Goal: Information Seeking & Learning: Check status

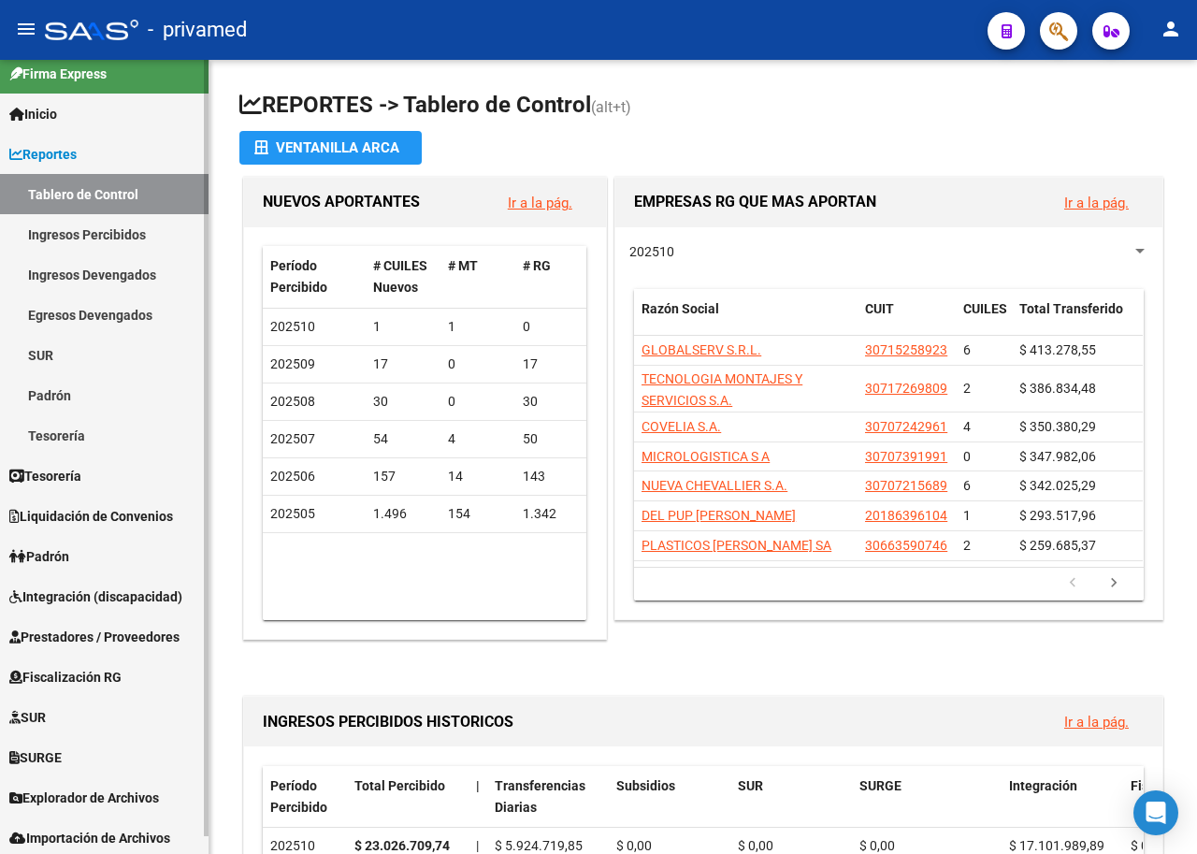
scroll to position [18, 0]
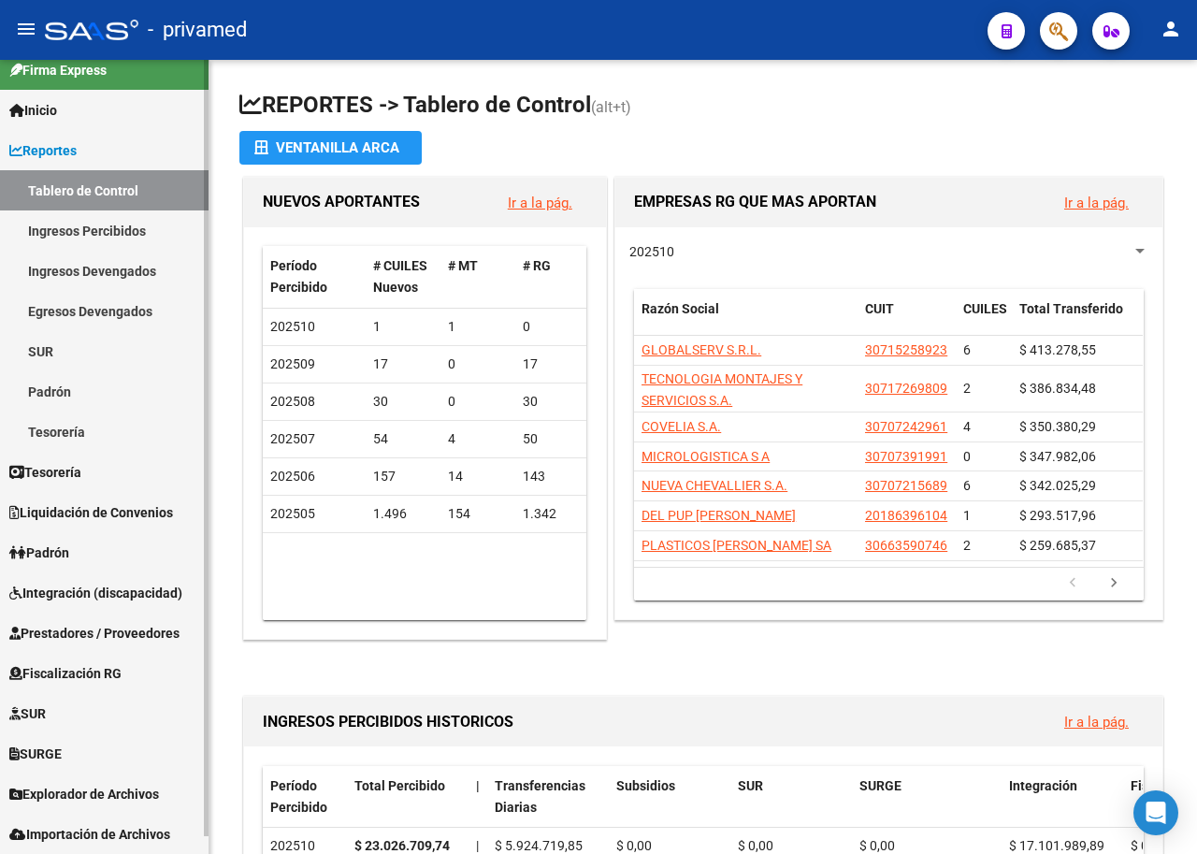
click at [118, 631] on span "Prestadores / Proveedores" at bounding box center [94, 633] width 170 height 21
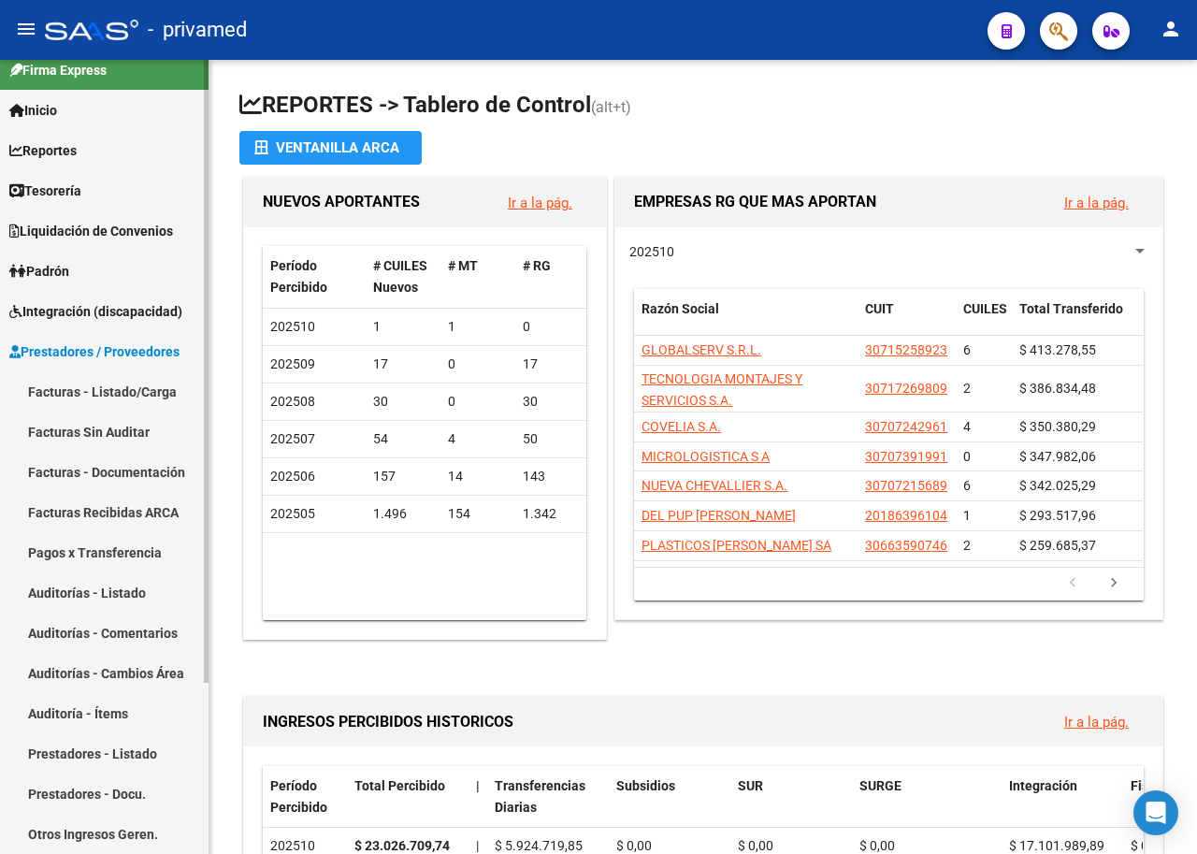
click at [124, 391] on link "Facturas - Listado/Carga" at bounding box center [104, 391] width 209 height 40
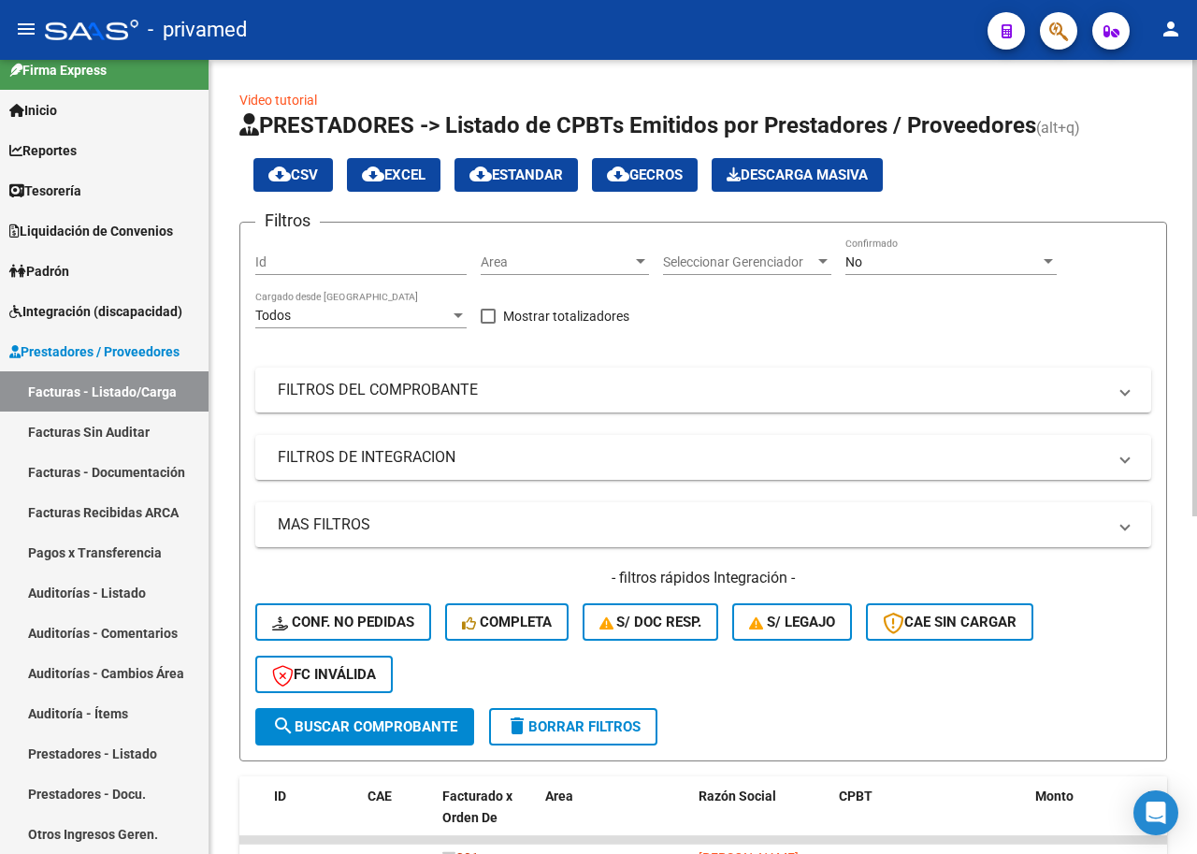
click at [962, 244] on div "No Confirmado" at bounding box center [951, 256] width 211 height 37
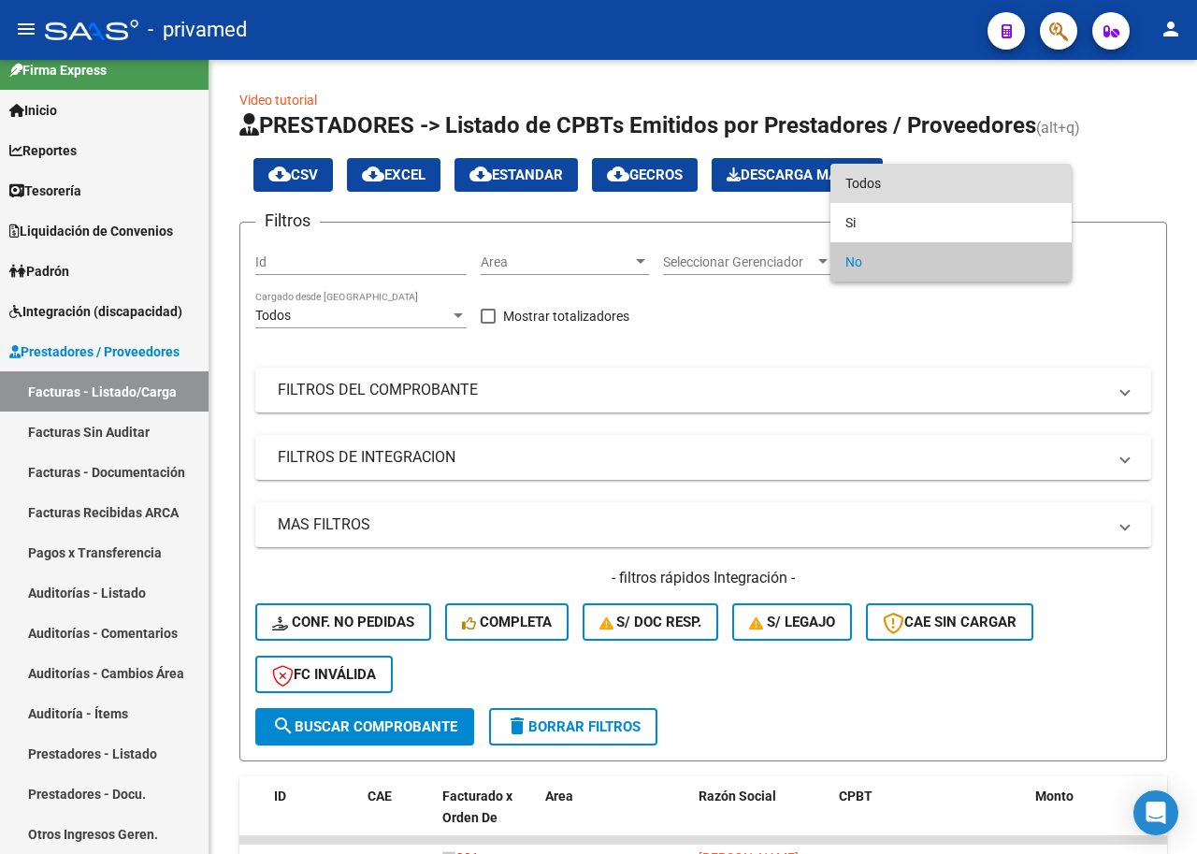
click at [879, 183] on span "Todos" at bounding box center [951, 183] width 211 height 39
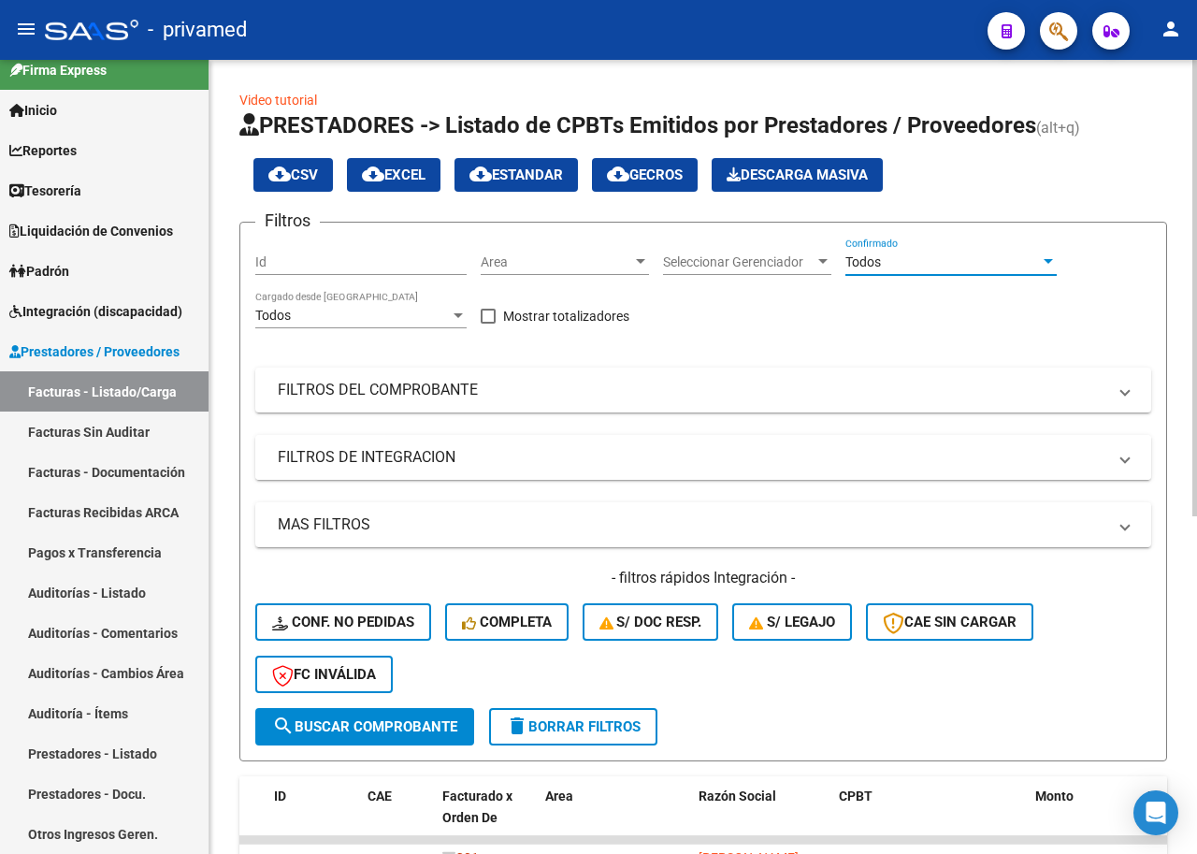
click at [448, 458] on mat-panel-title "FILTROS DE INTEGRACION" at bounding box center [692, 457] width 829 height 21
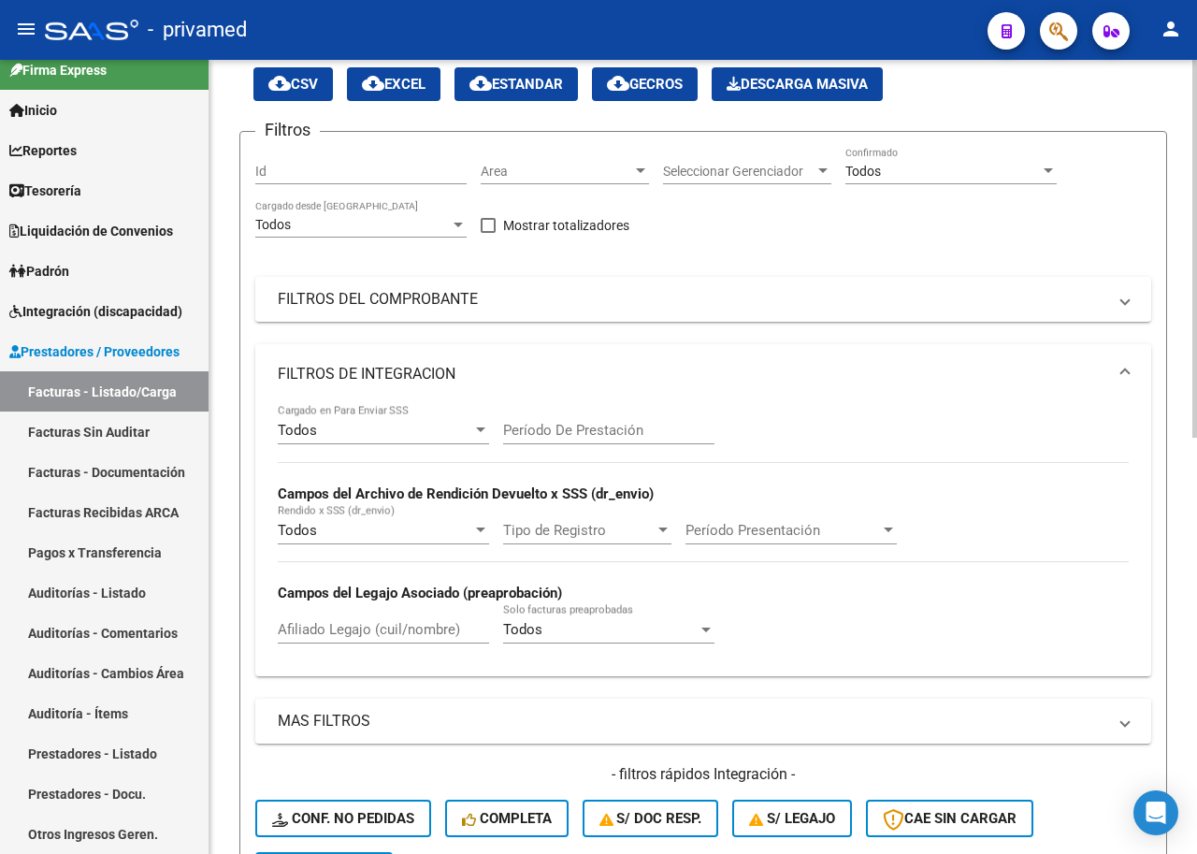
scroll to position [187, 0]
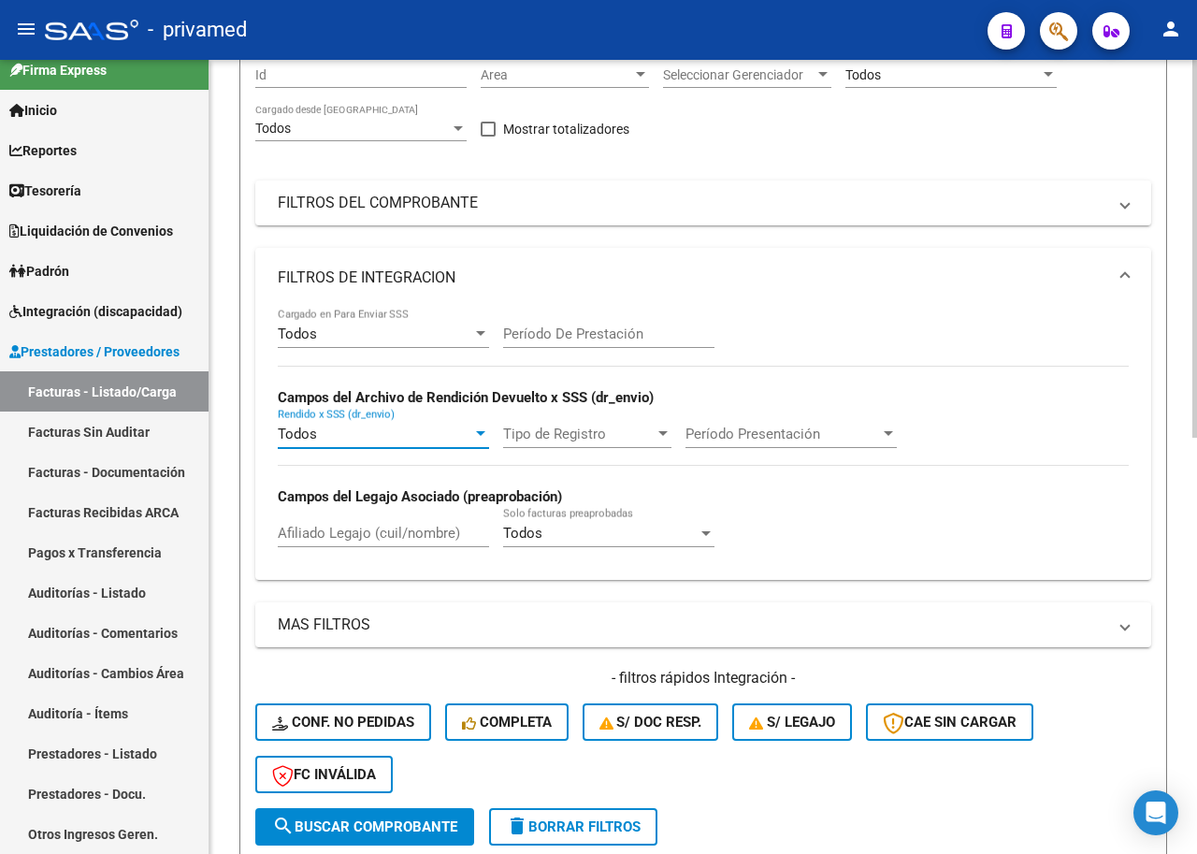
click at [394, 433] on div "Todos" at bounding box center [375, 434] width 195 height 17
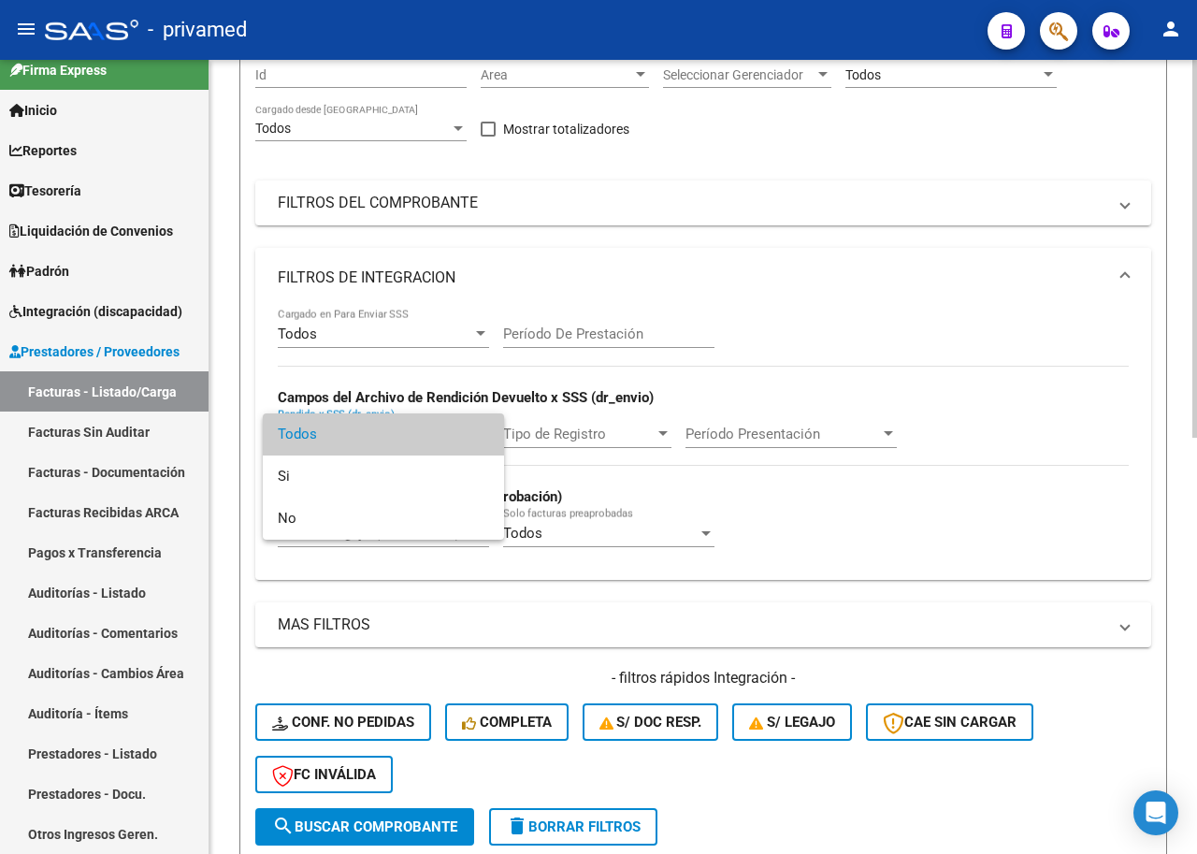
click at [700, 300] on div at bounding box center [598, 427] width 1197 height 854
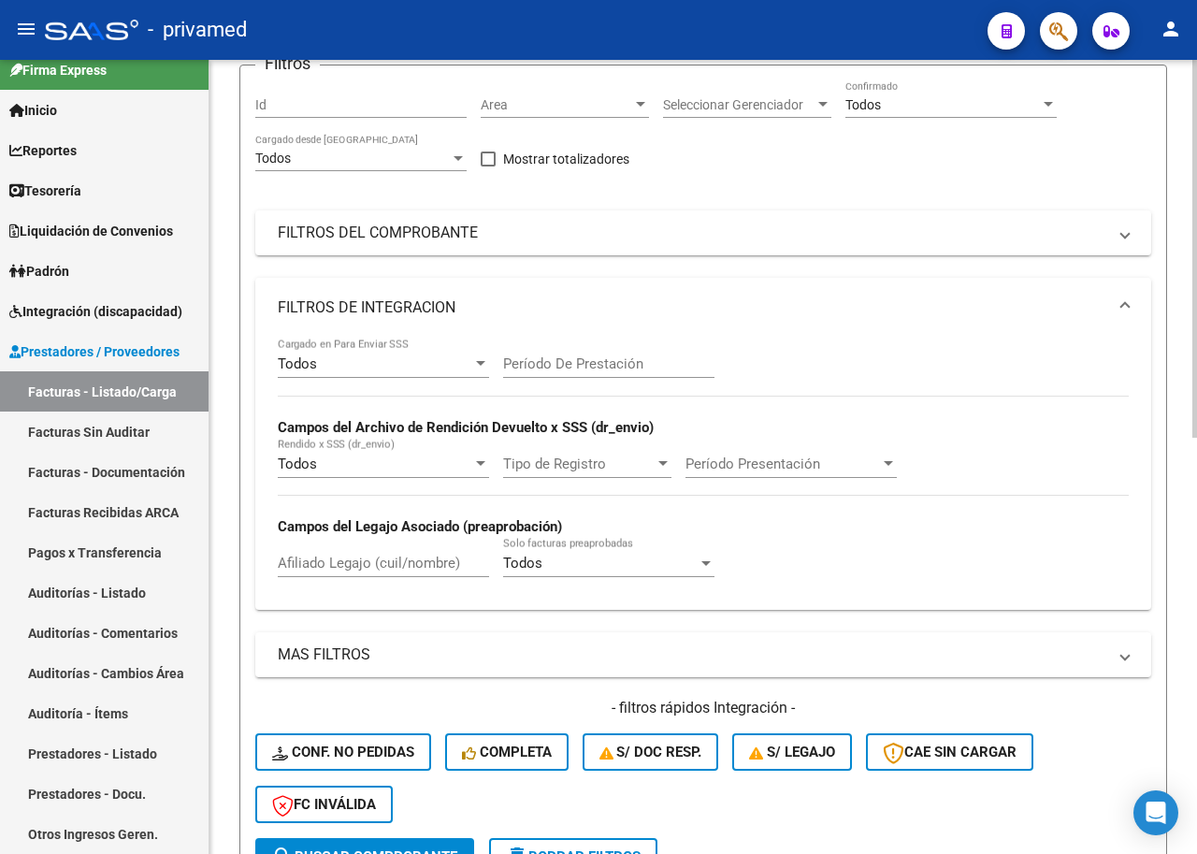
scroll to position [94, 0]
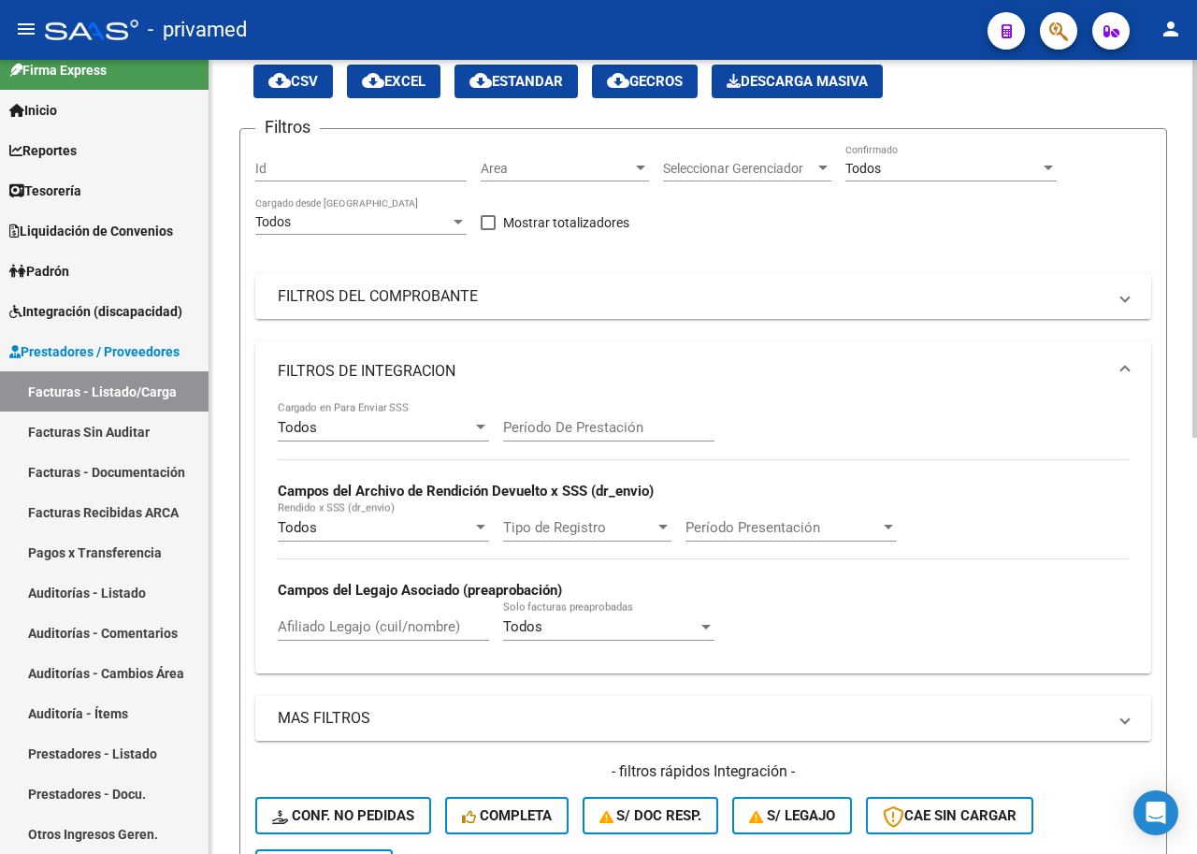
click at [475, 298] on mat-panel-title "FILTROS DEL COMPROBANTE" at bounding box center [692, 296] width 829 height 21
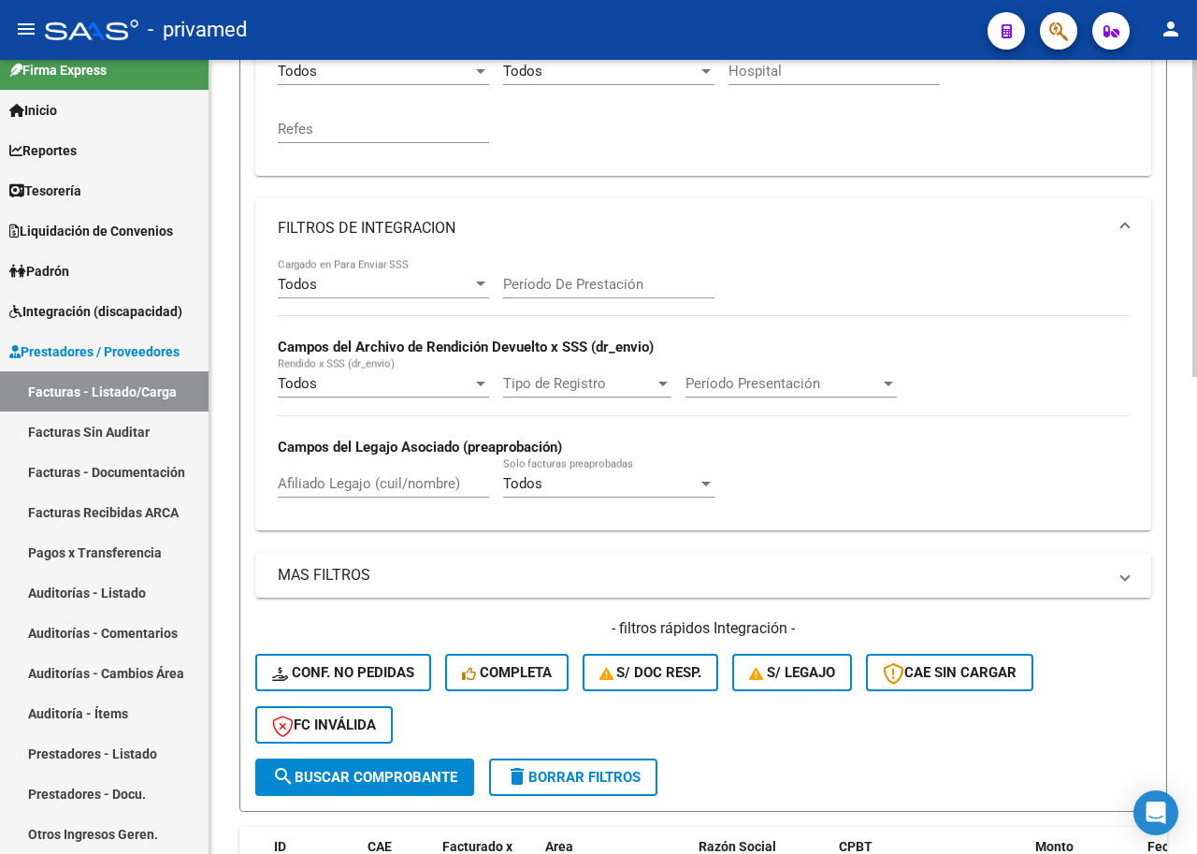
scroll to position [561, 0]
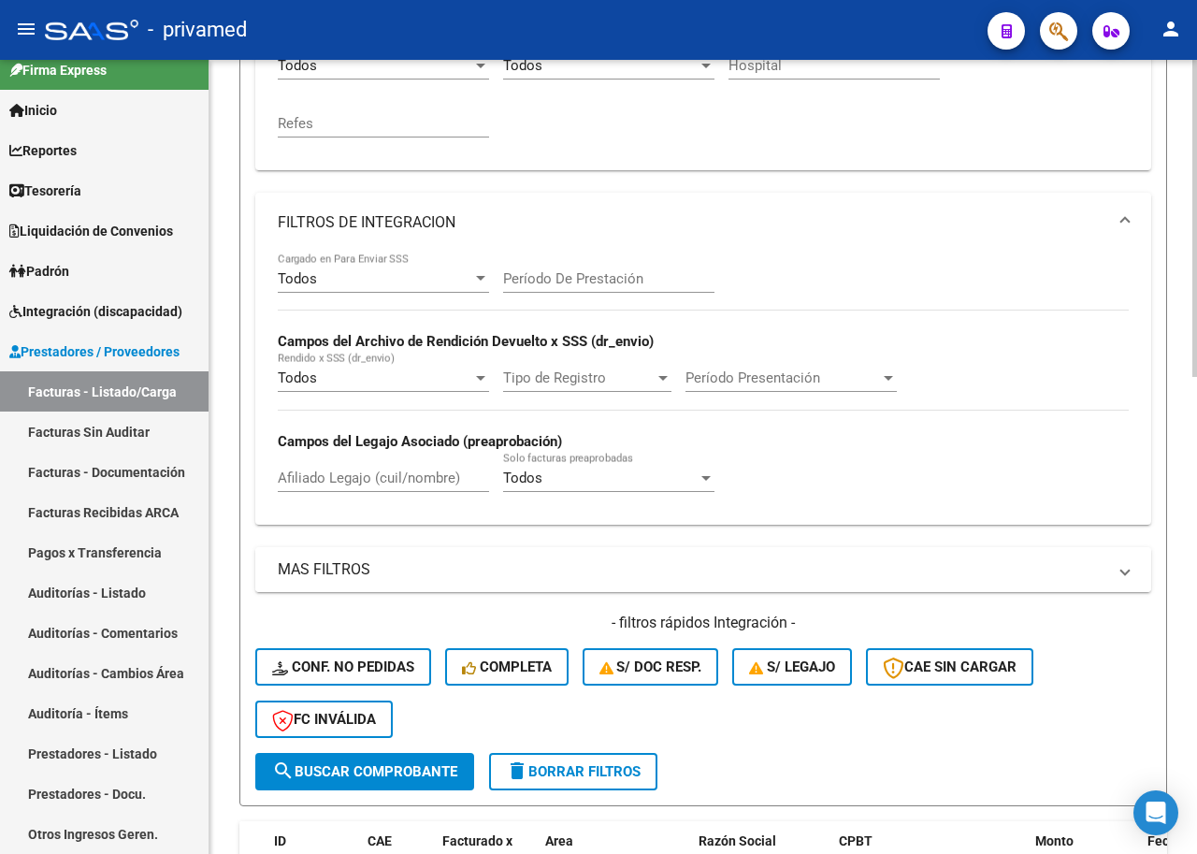
click at [325, 559] on mat-panel-title "MAS FILTROS" at bounding box center [692, 569] width 829 height 21
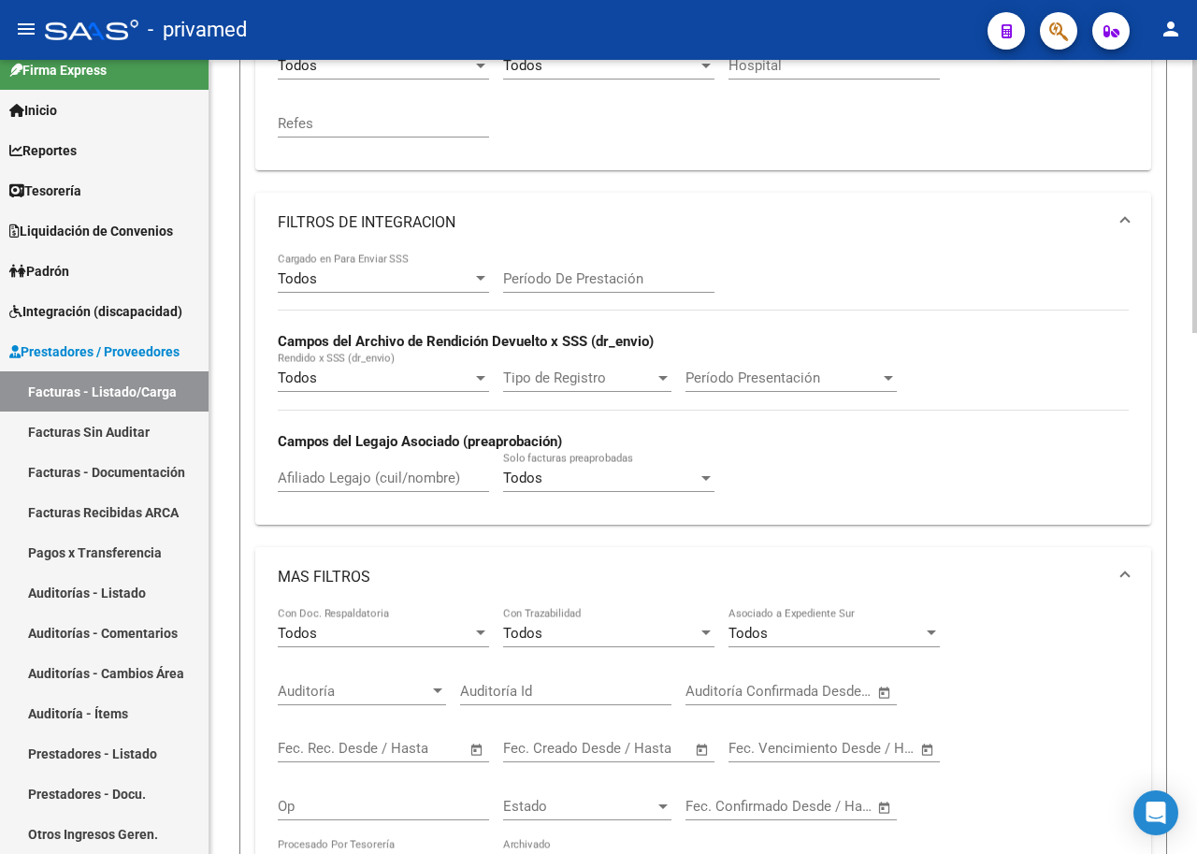
scroll to position [842, 0]
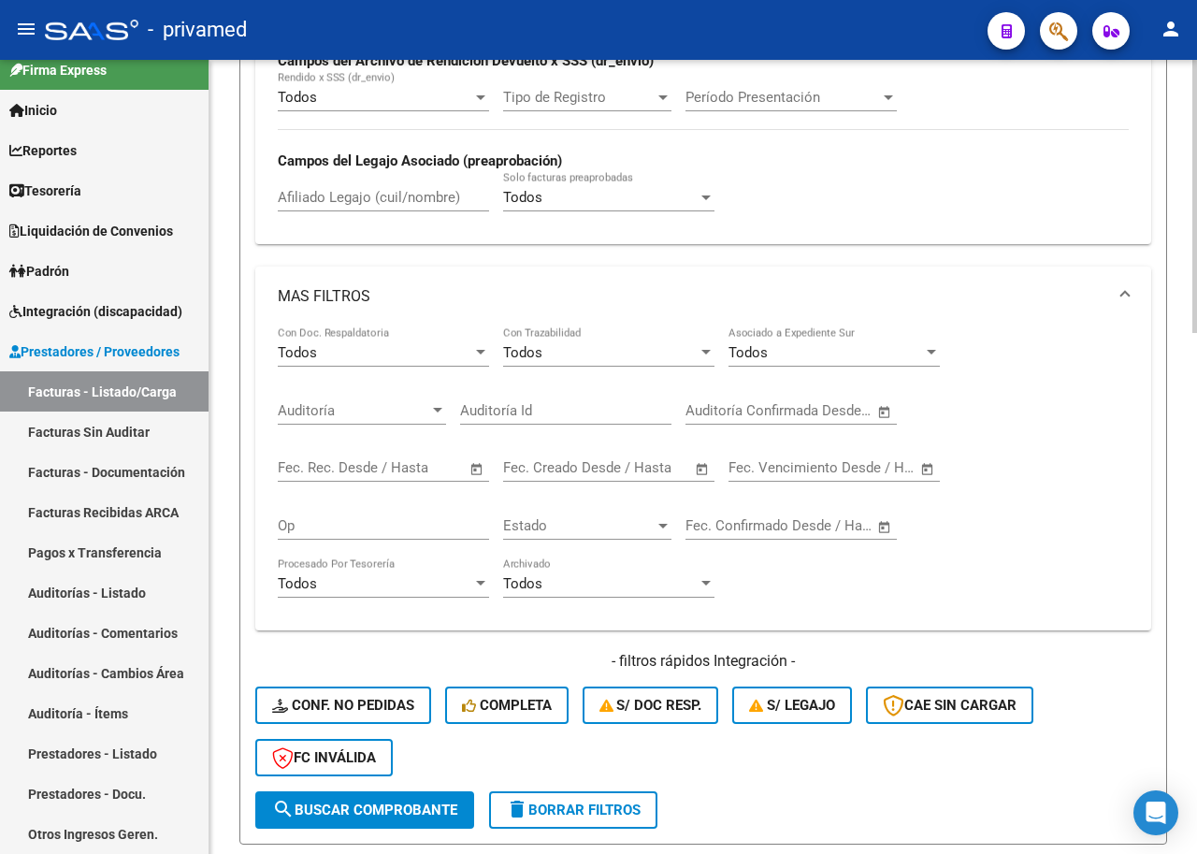
click at [359, 458] on div "Fecha inicio – Fecha fin Fec. Rec. Desde / Hasta" at bounding box center [372, 462] width 189 height 40
click at [325, 475] on input "text" at bounding box center [316, 467] width 76 height 17
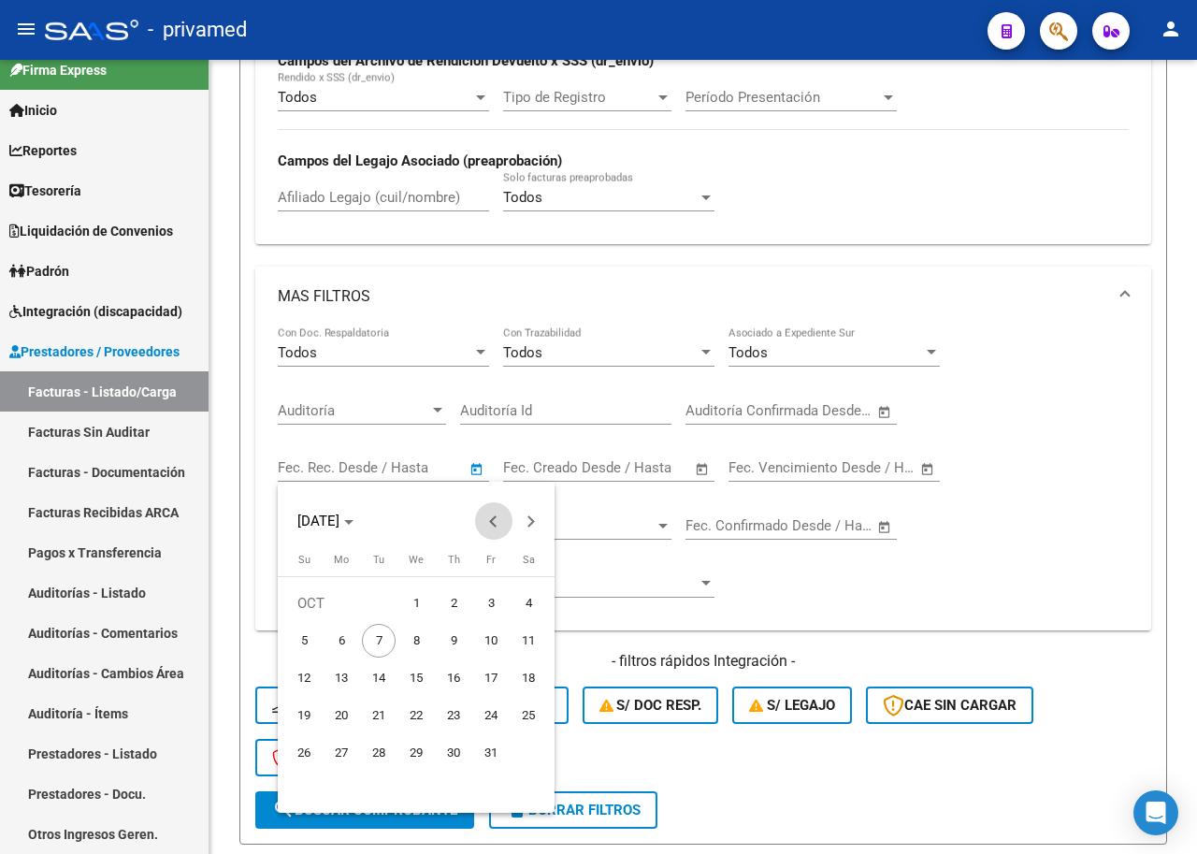
click at [486, 523] on span "Previous month" at bounding box center [493, 520] width 37 height 37
click at [344, 638] on span "1" at bounding box center [342, 641] width 34 height 34
type input "[DATE]"
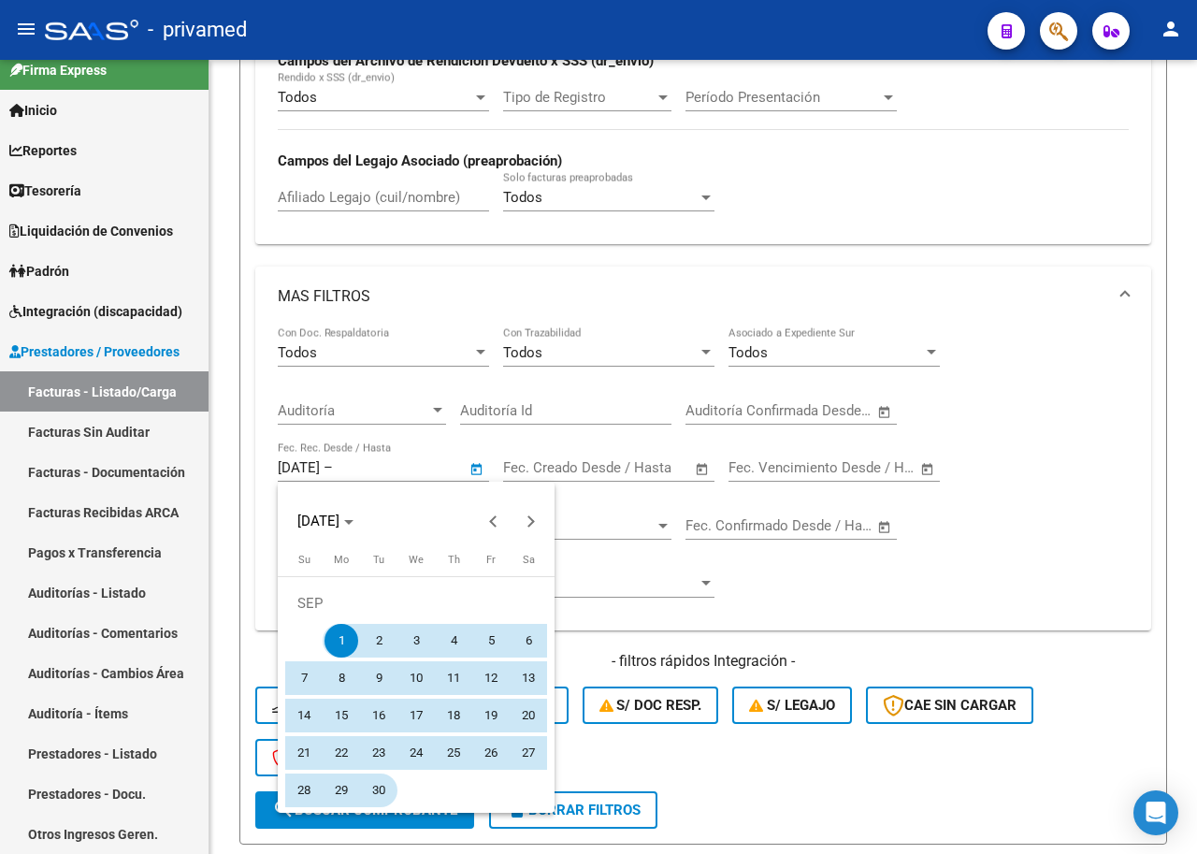
click at [385, 791] on span "30" at bounding box center [379, 791] width 34 height 34
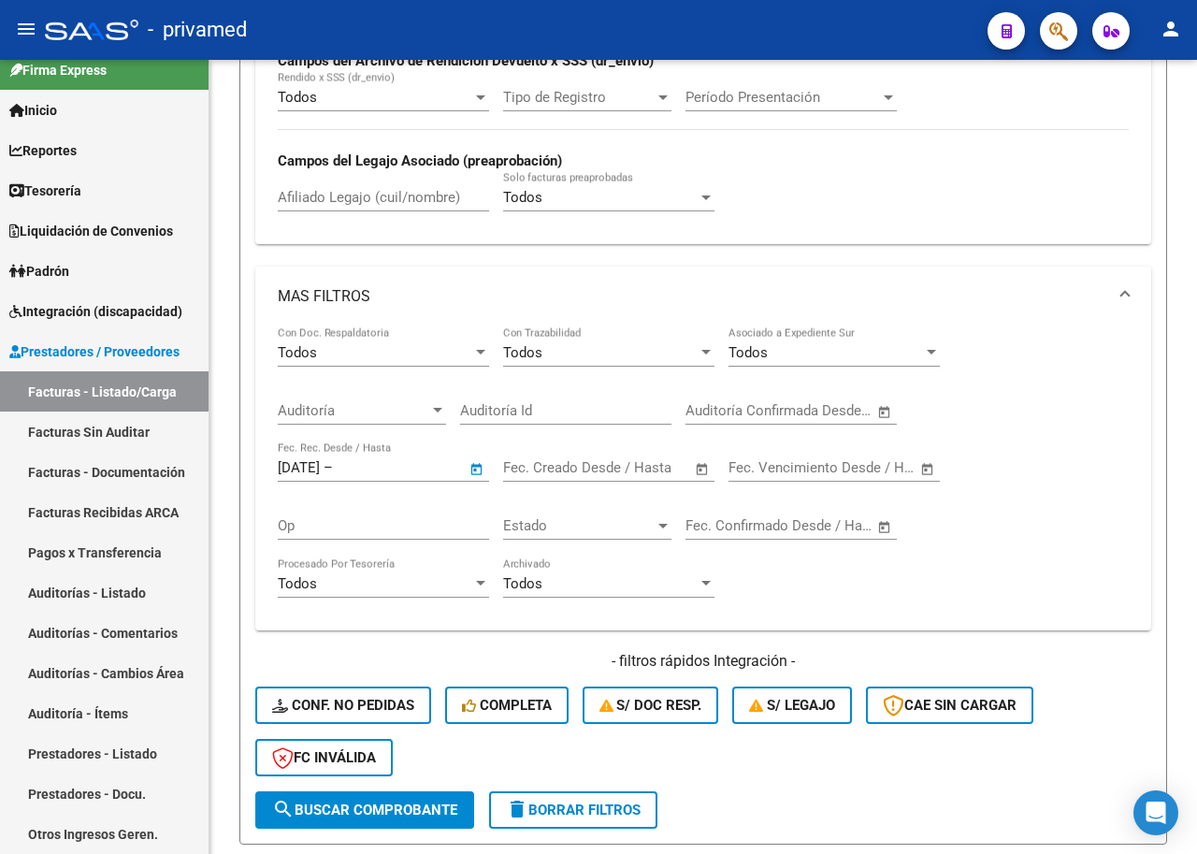
type input "[DATE]"
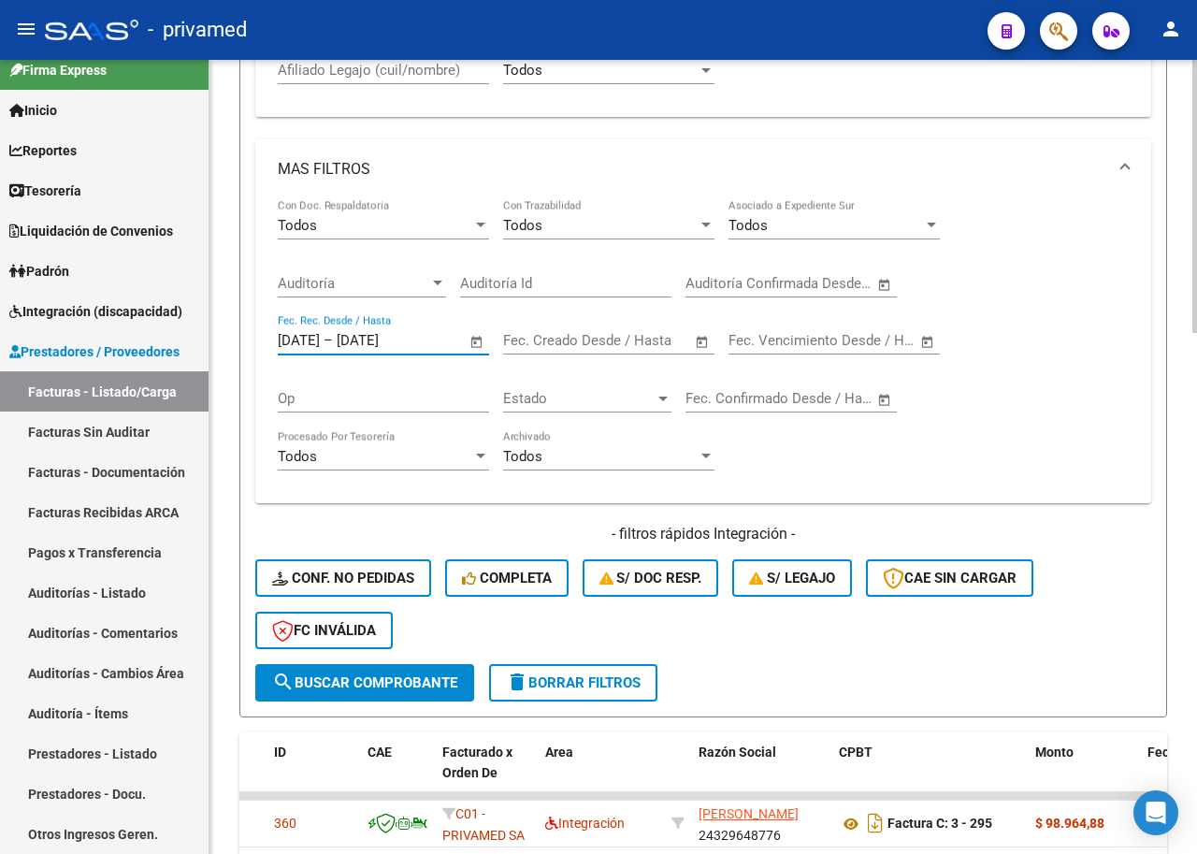
scroll to position [1310, 0]
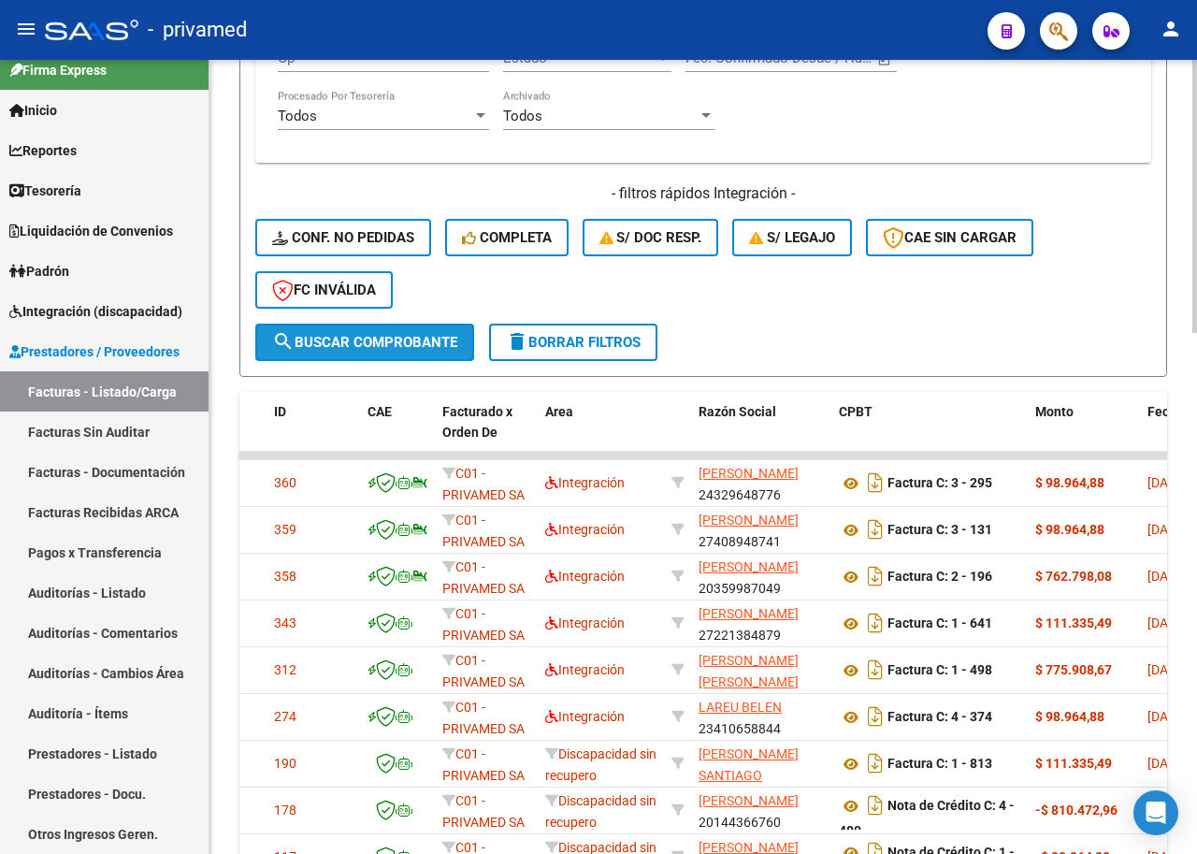
click at [392, 348] on span "search Buscar Comprobante" at bounding box center [364, 342] width 185 height 17
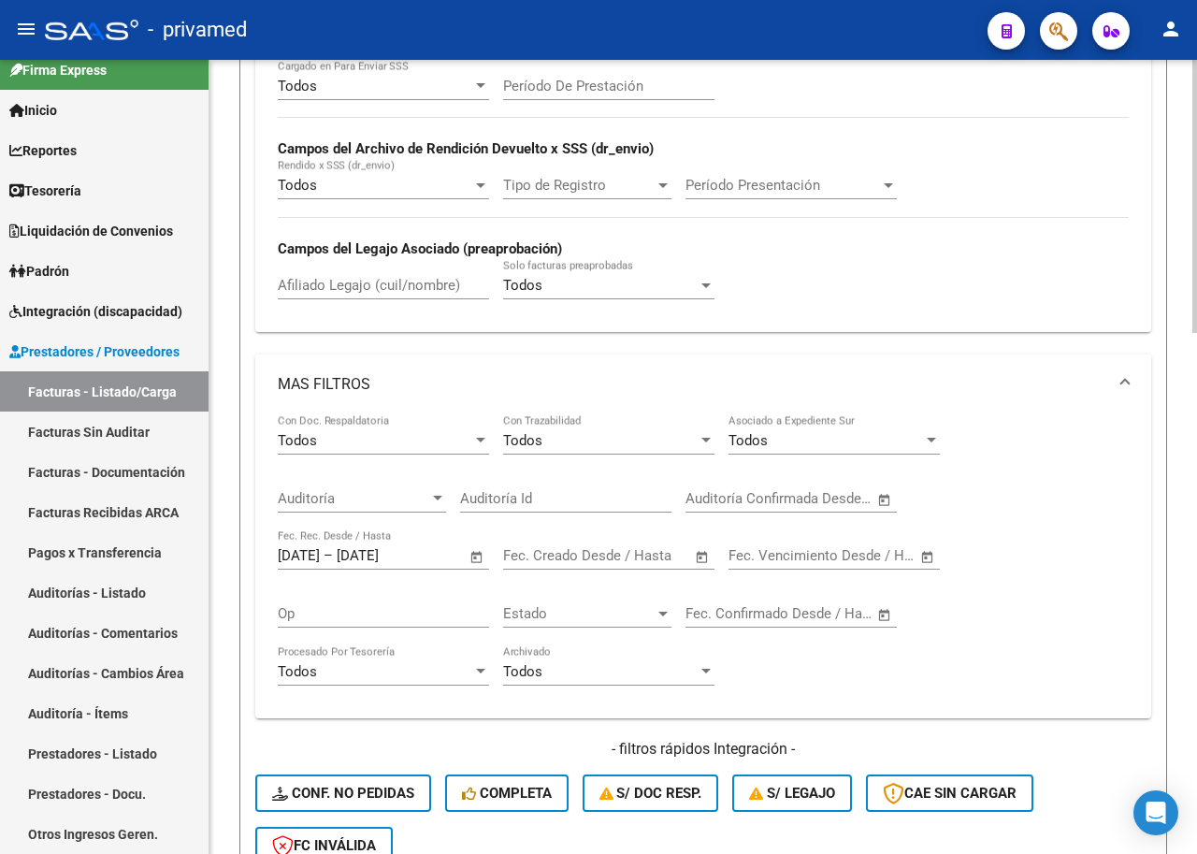
scroll to position [748, 0]
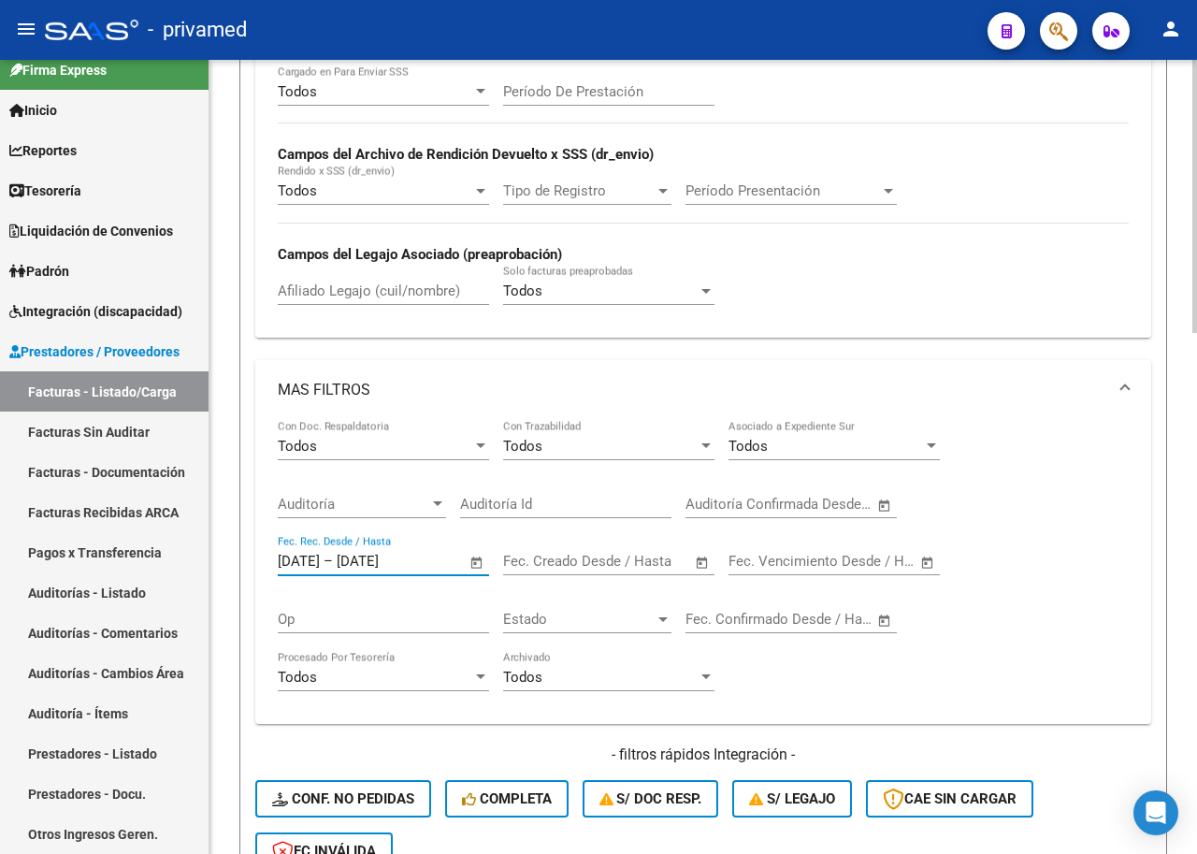
drag, startPoint x: 311, startPoint y: 554, endPoint x: 302, endPoint y: 546, distance: 11.3
click at [302, 546] on div "[DATE] [DATE] – [DATE] [DATE] Fec. Rec. Desde / Hasta" at bounding box center [372, 555] width 189 height 40
type input "[DATE]"
drag, startPoint x: 439, startPoint y: 560, endPoint x: 369, endPoint y: 557, distance: 70.3
click at [369, 557] on input "[DATE]" at bounding box center [382, 561] width 91 height 17
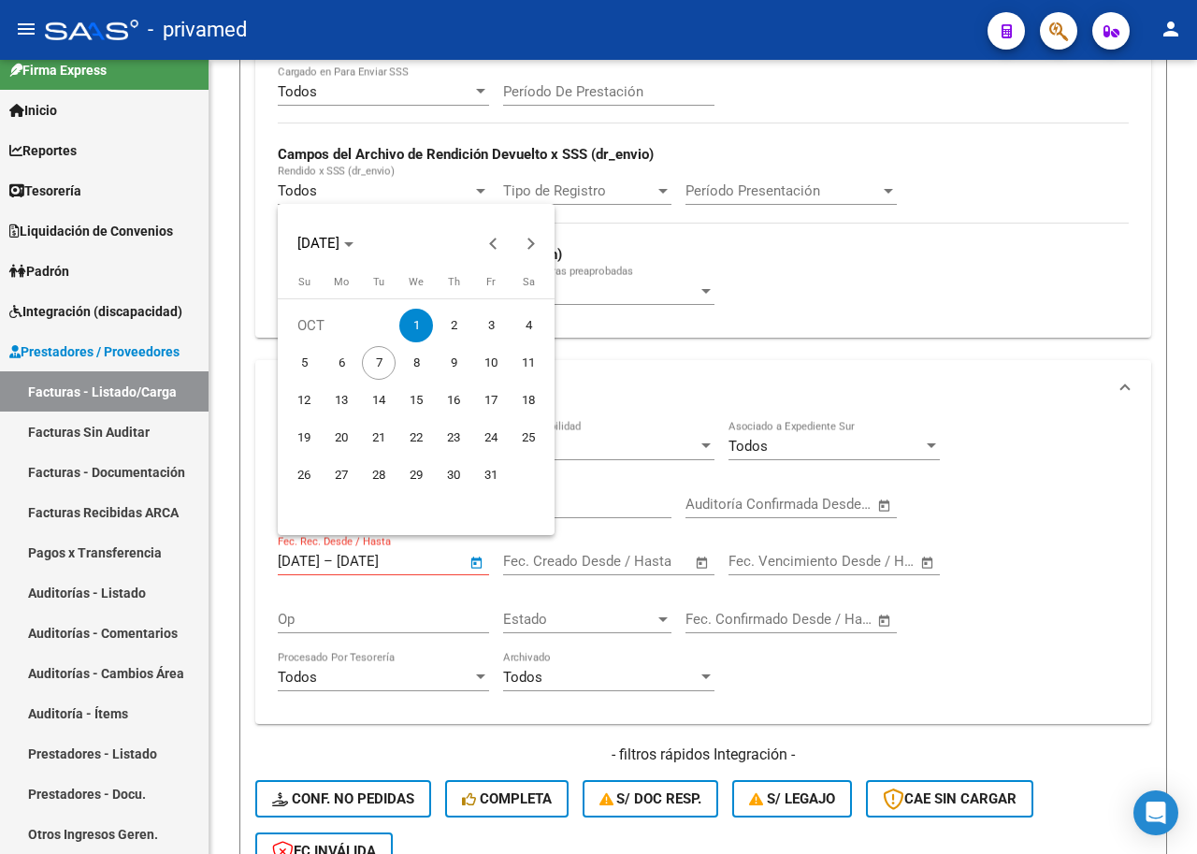
click at [367, 362] on span "7" at bounding box center [379, 363] width 34 height 34
type input "[DATE]"
click at [396, 559] on div at bounding box center [598, 427] width 1197 height 854
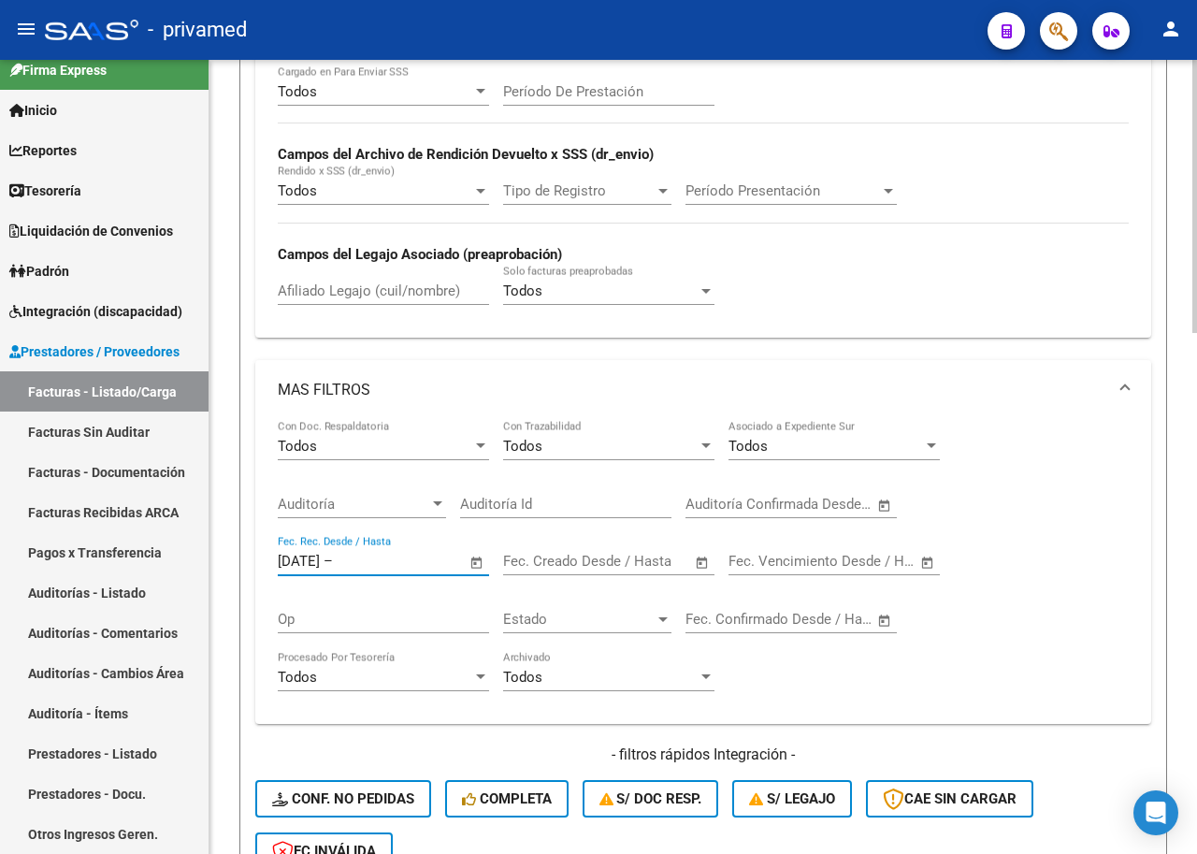
drag, startPoint x: 290, startPoint y: 561, endPoint x: 274, endPoint y: 558, distance: 16.3
click at [274, 558] on div "Todos Con Doc. Respaldatoria Todos Con Trazabilidad Todos Asociado a Expediente…" at bounding box center [703, 572] width 896 height 304
type input "[DATE]"
click at [368, 558] on input "text" at bounding box center [382, 561] width 91 height 17
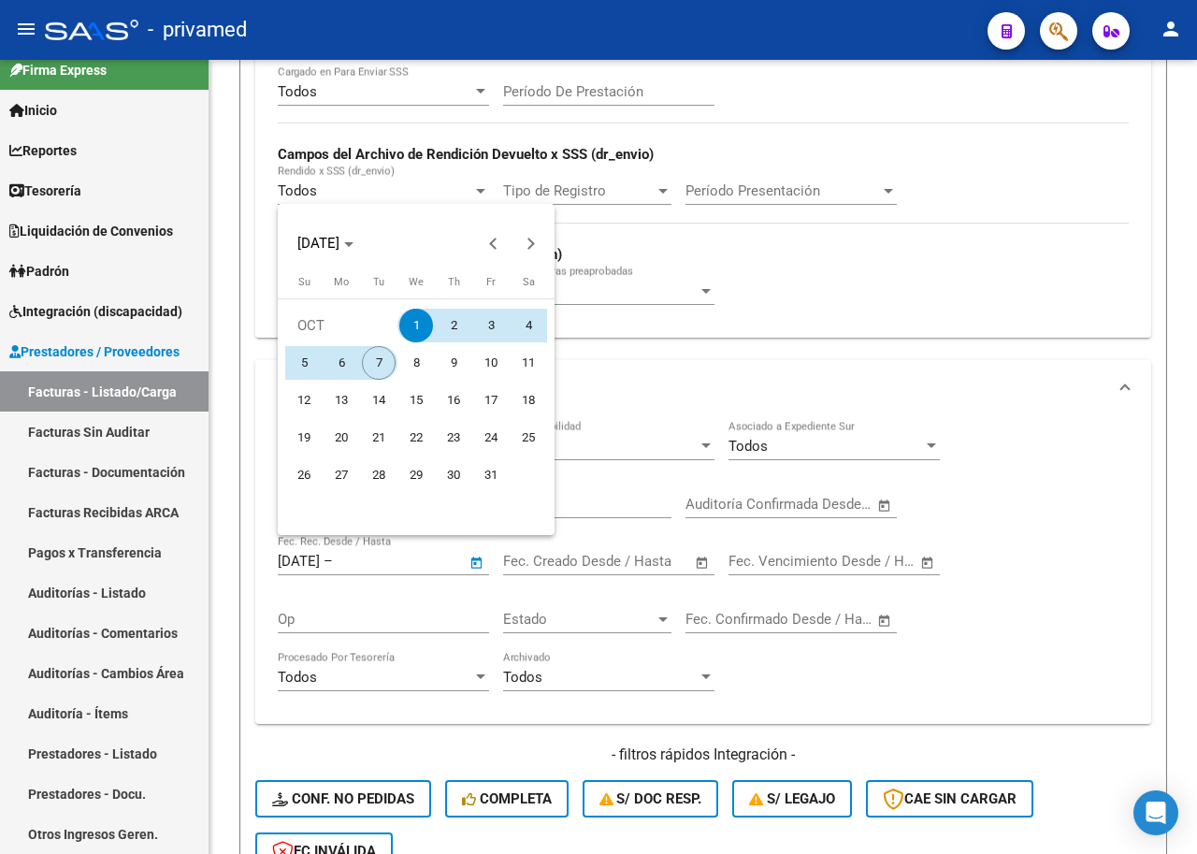
click at [387, 360] on span "7" at bounding box center [379, 363] width 34 height 34
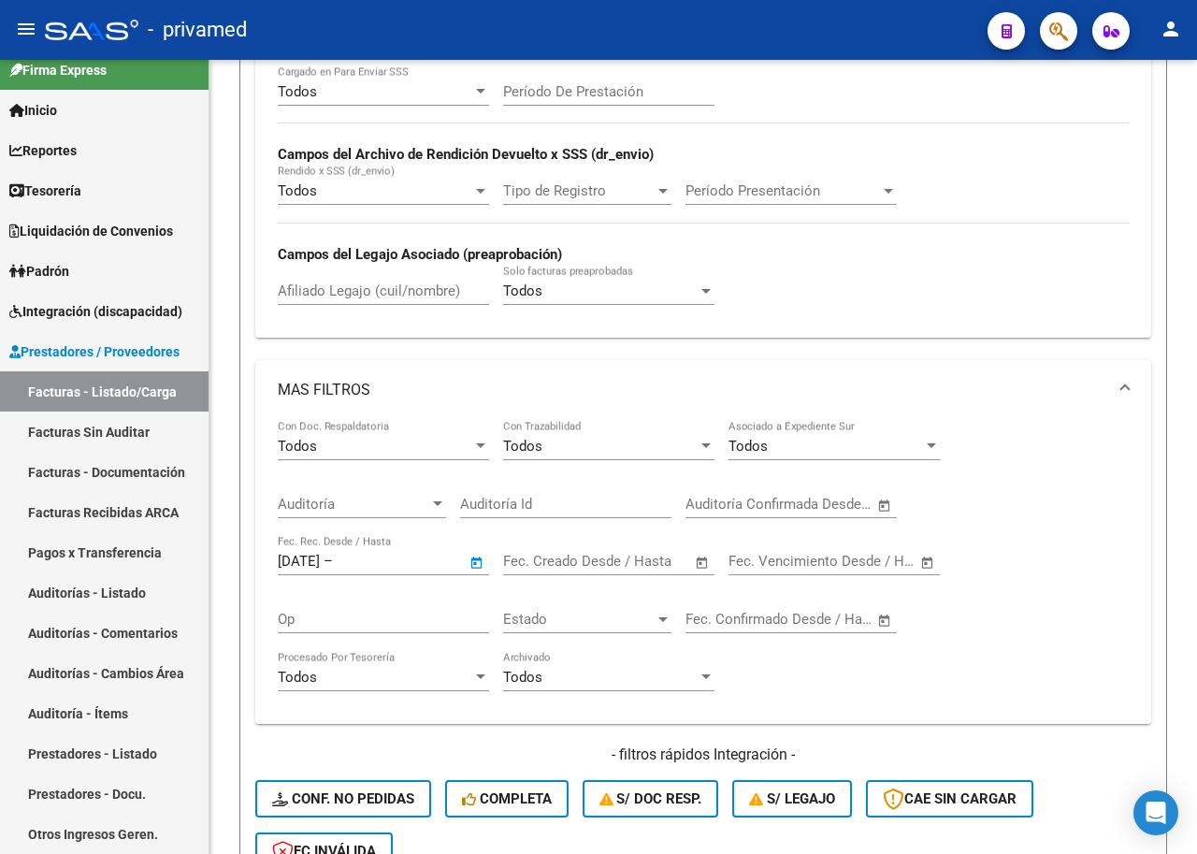
type input "[DATE]"
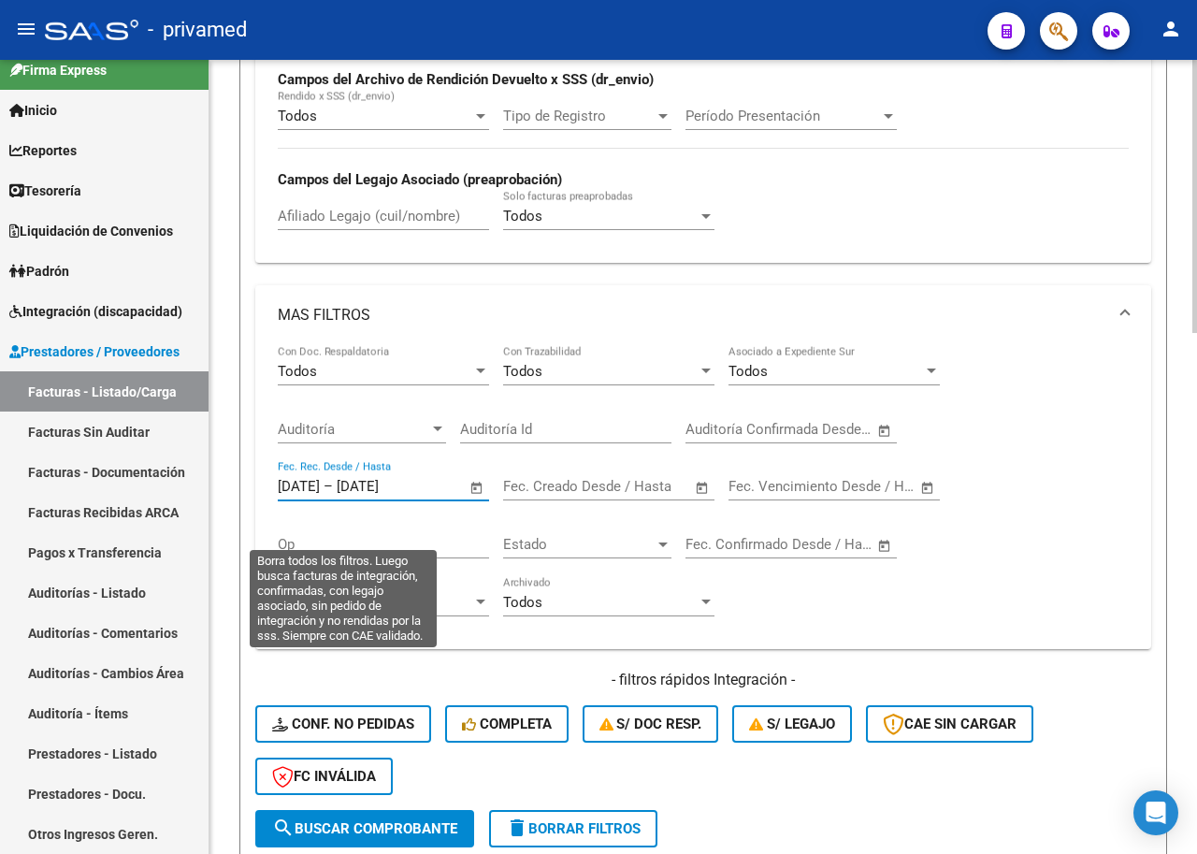
scroll to position [1029, 0]
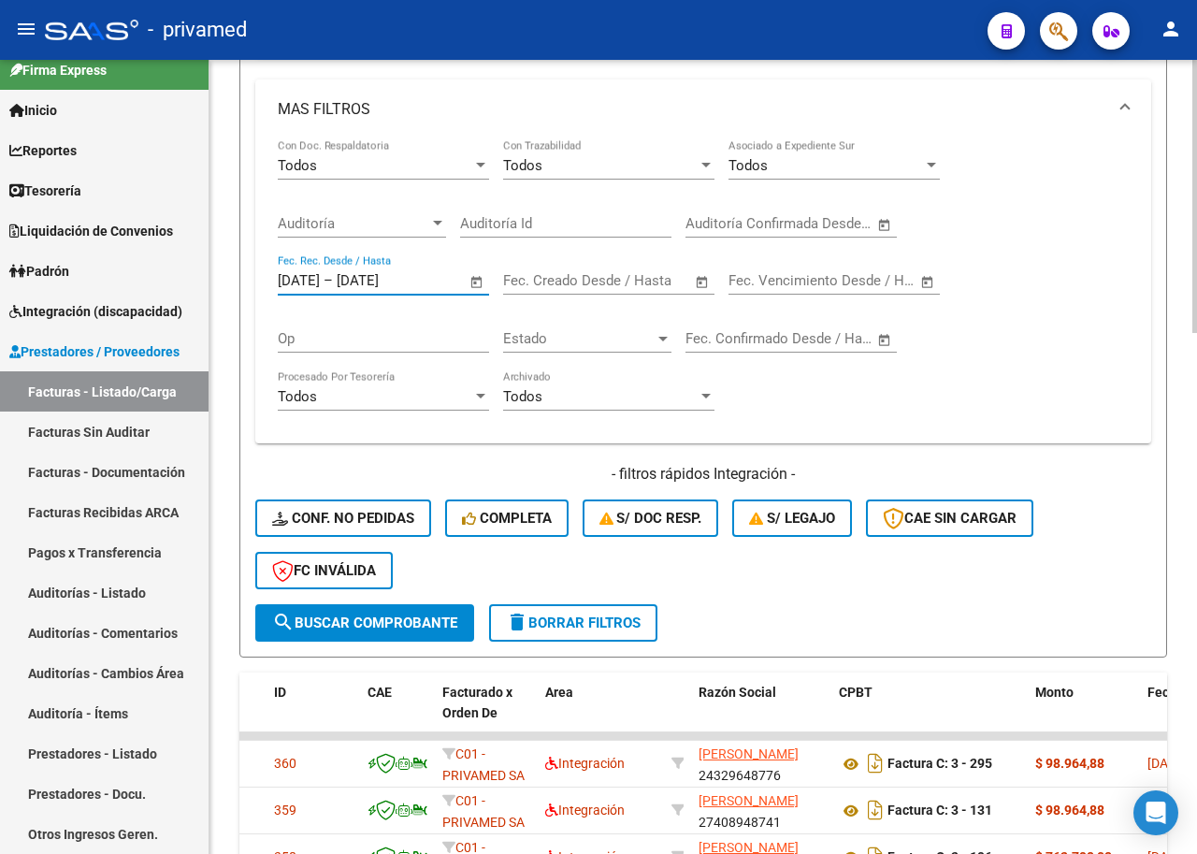
click at [380, 632] on button "search Buscar Comprobante" at bounding box center [364, 622] width 219 height 37
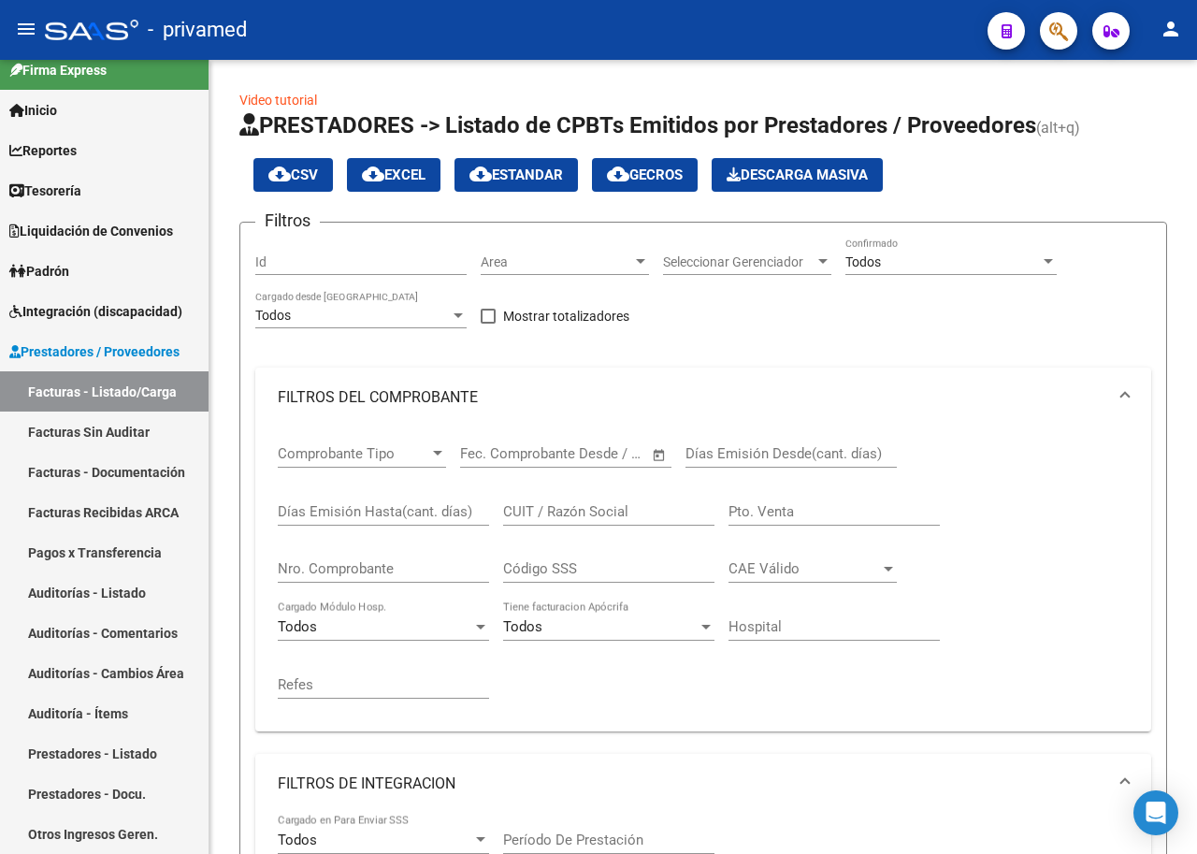
scroll to position [0, 0]
